Goal: Register for event/course

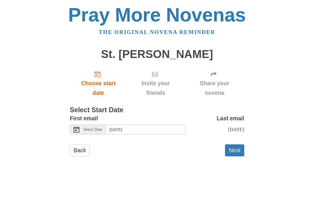
click at [101, 75] on span "Choose start date" at bounding box center [97, 74] width 7 height 6
click at [94, 130] on span "Select Date" at bounding box center [92, 130] width 19 height 4
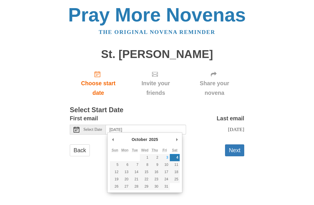
click at [235, 148] on button "Next" at bounding box center [234, 151] width 19 height 12
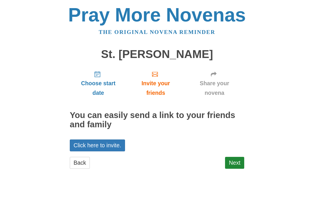
click at [103, 85] on span "Choose start date" at bounding box center [98, 88] width 45 height 19
